Goal: Information Seeking & Learning: Learn about a topic

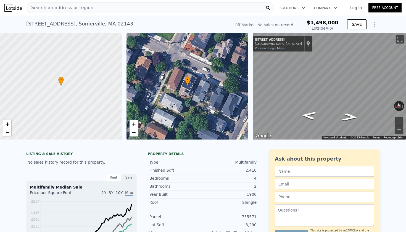
click at [372, 24] on icon "Show Options" at bounding box center [374, 24] width 7 height 7
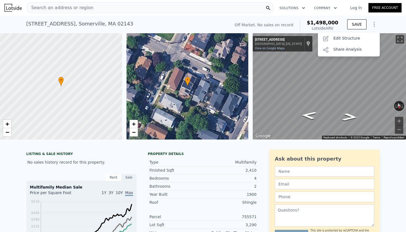
click at [383, 24] on div "146-146A Summer Street , Somerville , MA 02143 No sales on record (~ARV $1.498m…" at bounding box center [203, 24] width 406 height 18
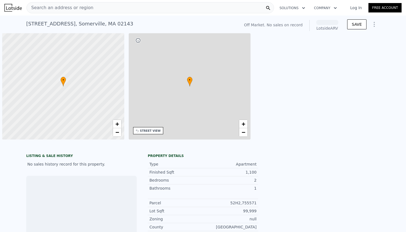
scroll to position [0, 2]
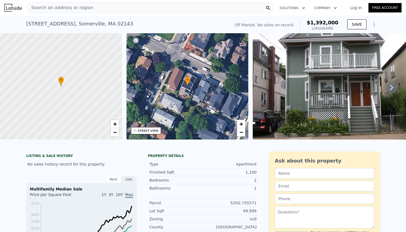
click at [392, 88] on icon at bounding box center [391, 88] width 3 height 6
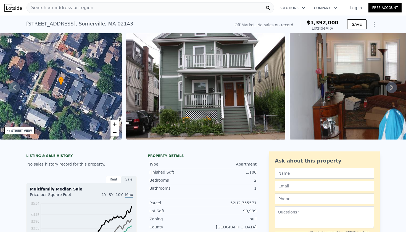
click at [392, 88] on icon at bounding box center [391, 88] width 3 height 6
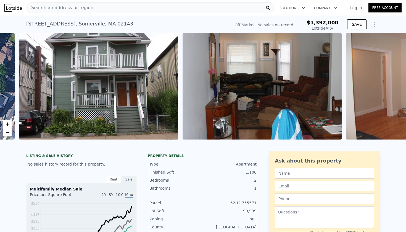
scroll to position [0, 253]
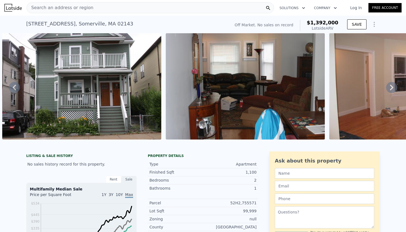
click at [390, 87] on icon at bounding box center [392, 87] width 11 height 11
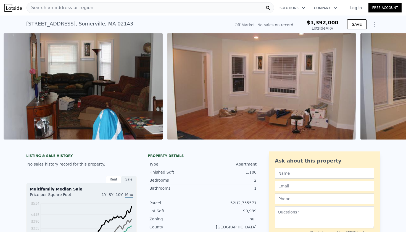
scroll to position [0, 417]
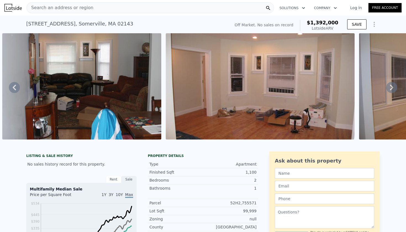
click at [390, 87] on icon at bounding box center [392, 87] width 11 height 11
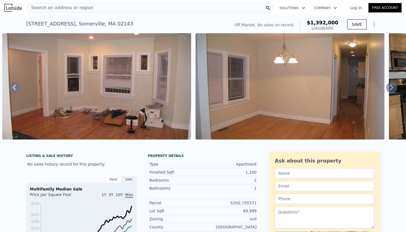
click at [13, 86] on icon at bounding box center [14, 87] width 11 height 11
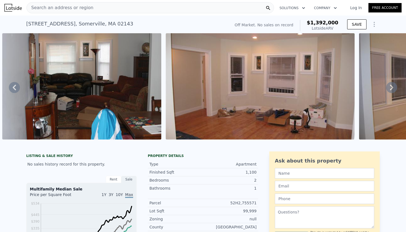
click at [274, 103] on img at bounding box center [260, 86] width 189 height 106
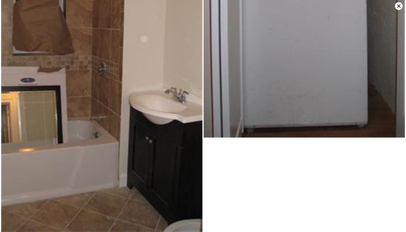
scroll to position [300, 0]
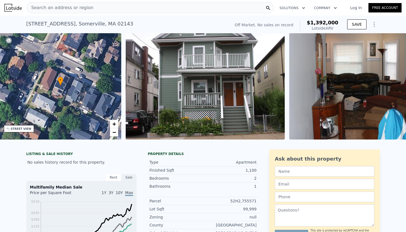
scroll to position [0, 129]
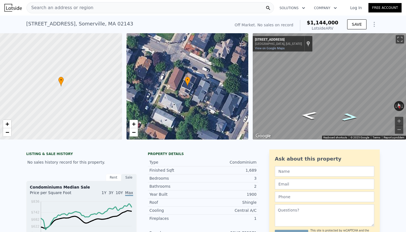
click at [348, 117] on icon "Go Northwest, Summer St" at bounding box center [350, 116] width 29 height 11
click at [309, 117] on icon "Go East, Summer St" at bounding box center [309, 115] width 29 height 11
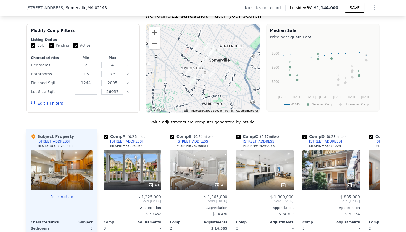
scroll to position [504, 0]
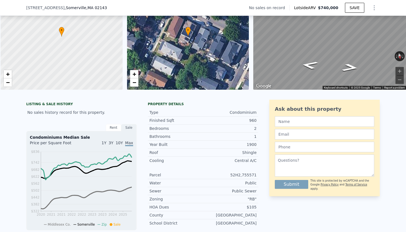
scroll to position [0, 2]
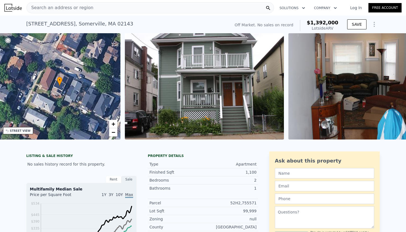
scroll to position [0, 129]
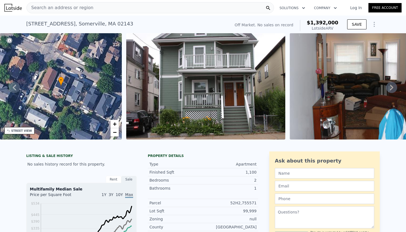
click at [209, 98] on img at bounding box center [205, 86] width 159 height 106
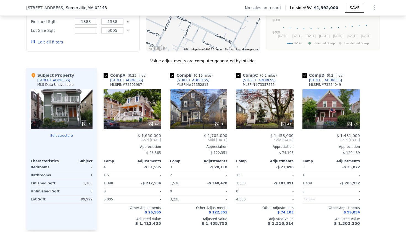
scroll to position [416, 0]
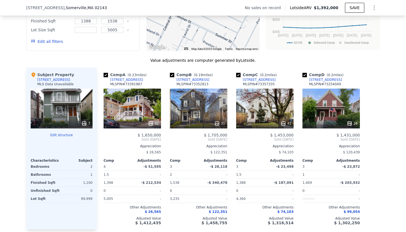
click at [129, 107] on div "42" at bounding box center [133, 108] width 58 height 40
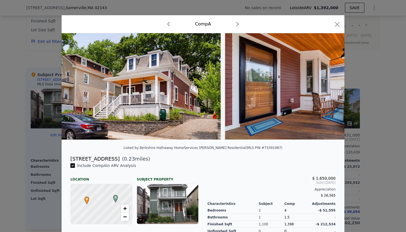
scroll to position [3, 0]
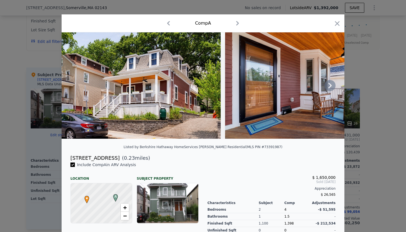
click at [330, 86] on icon at bounding box center [330, 85] width 11 height 11
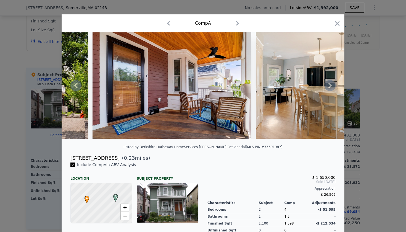
scroll to position [0, 265]
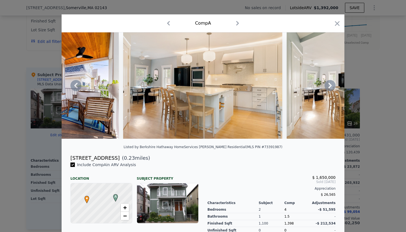
click at [330, 86] on icon at bounding box center [330, 85] width 11 height 11
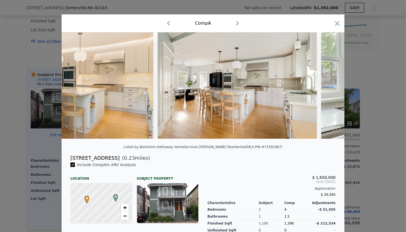
scroll to position [0, 398]
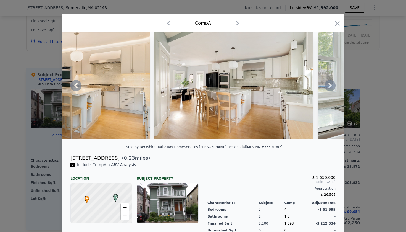
click at [330, 86] on icon at bounding box center [330, 85] width 11 height 11
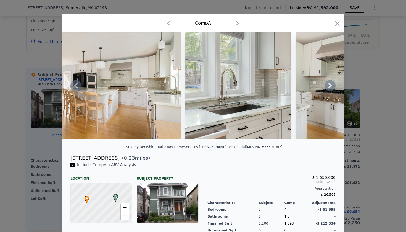
click at [330, 86] on icon at bounding box center [330, 85] width 11 height 11
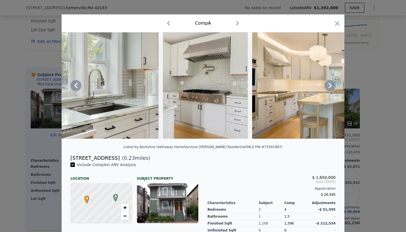
click at [330, 86] on icon at bounding box center [330, 85] width 11 height 11
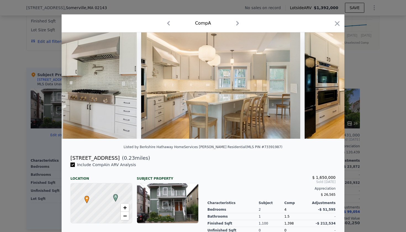
scroll to position [0, 796]
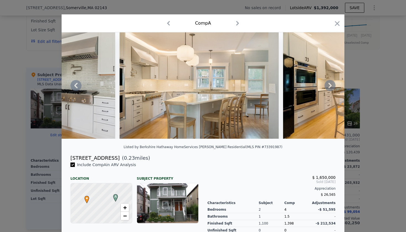
click at [330, 86] on icon at bounding box center [330, 85] width 11 height 11
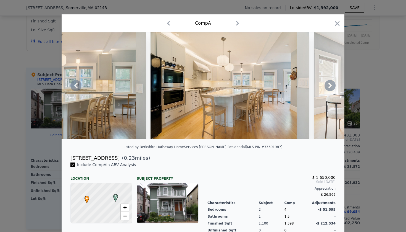
click at [330, 86] on icon at bounding box center [330, 85] width 11 height 11
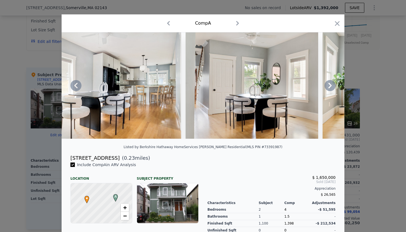
click at [330, 86] on icon at bounding box center [330, 85] width 11 height 11
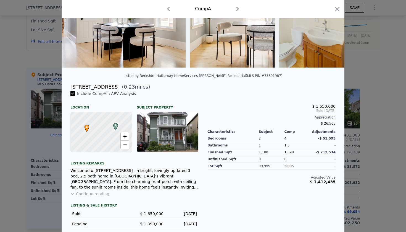
scroll to position [78, 0]
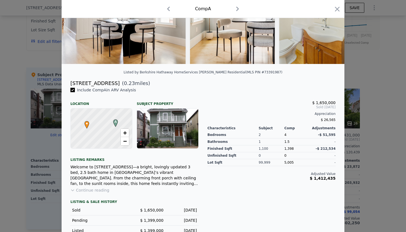
click at [90, 192] on button "Continue reading" at bounding box center [90, 190] width 39 height 6
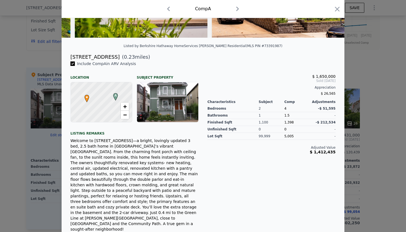
scroll to position [142, 0]
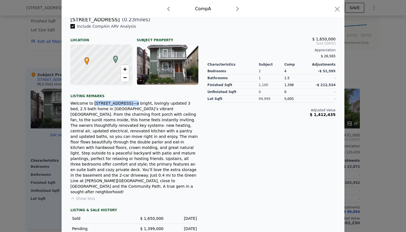
drag, startPoint x: 94, startPoint y: 103, endPoint x: 125, endPoint y: 103, distance: 31.2
click at [125, 103] on div "Welcome to [STREET_ADDRESS]—a bright, lovingly updated 3 bed, 2.5 bath home in …" at bounding box center [135, 147] width 128 height 94
copy div "[STREET_ADDRESS]"
